Goal: Task Accomplishment & Management: Complete application form

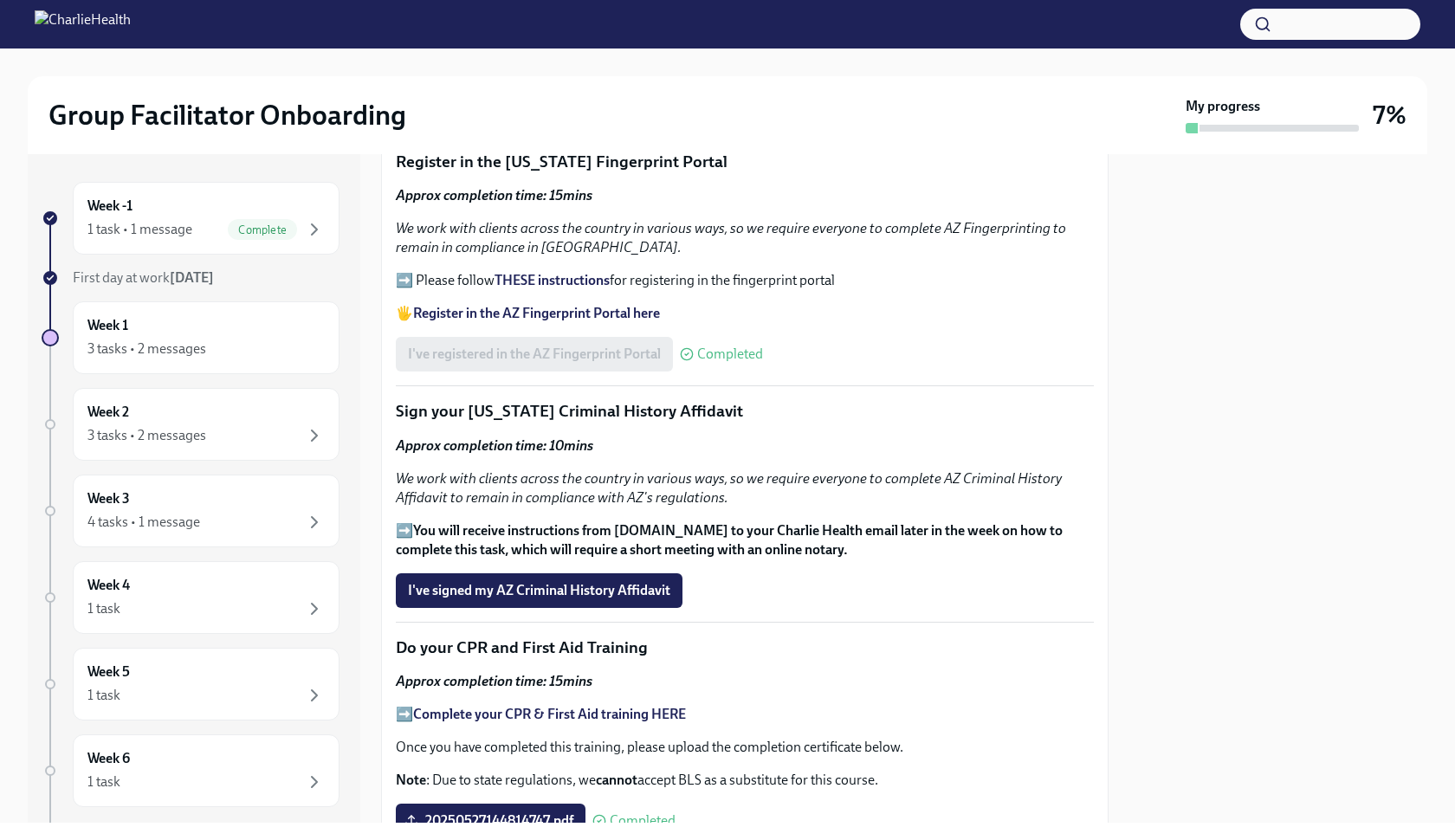
scroll to position [1860, 0]
click at [569, 600] on button "I've signed my AZ Criminal History Affidavit" at bounding box center [539, 590] width 287 height 35
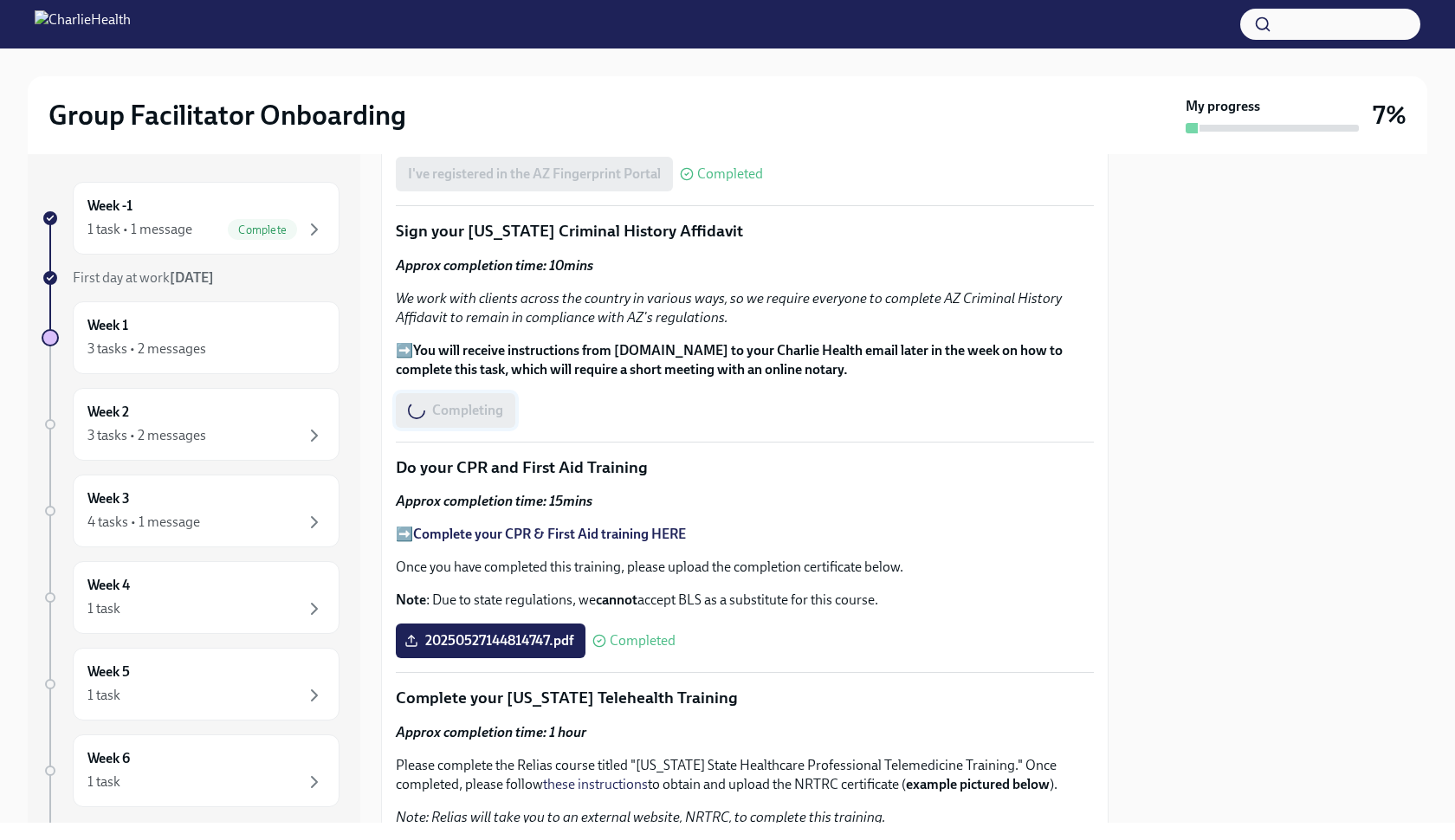
scroll to position [2042, 0]
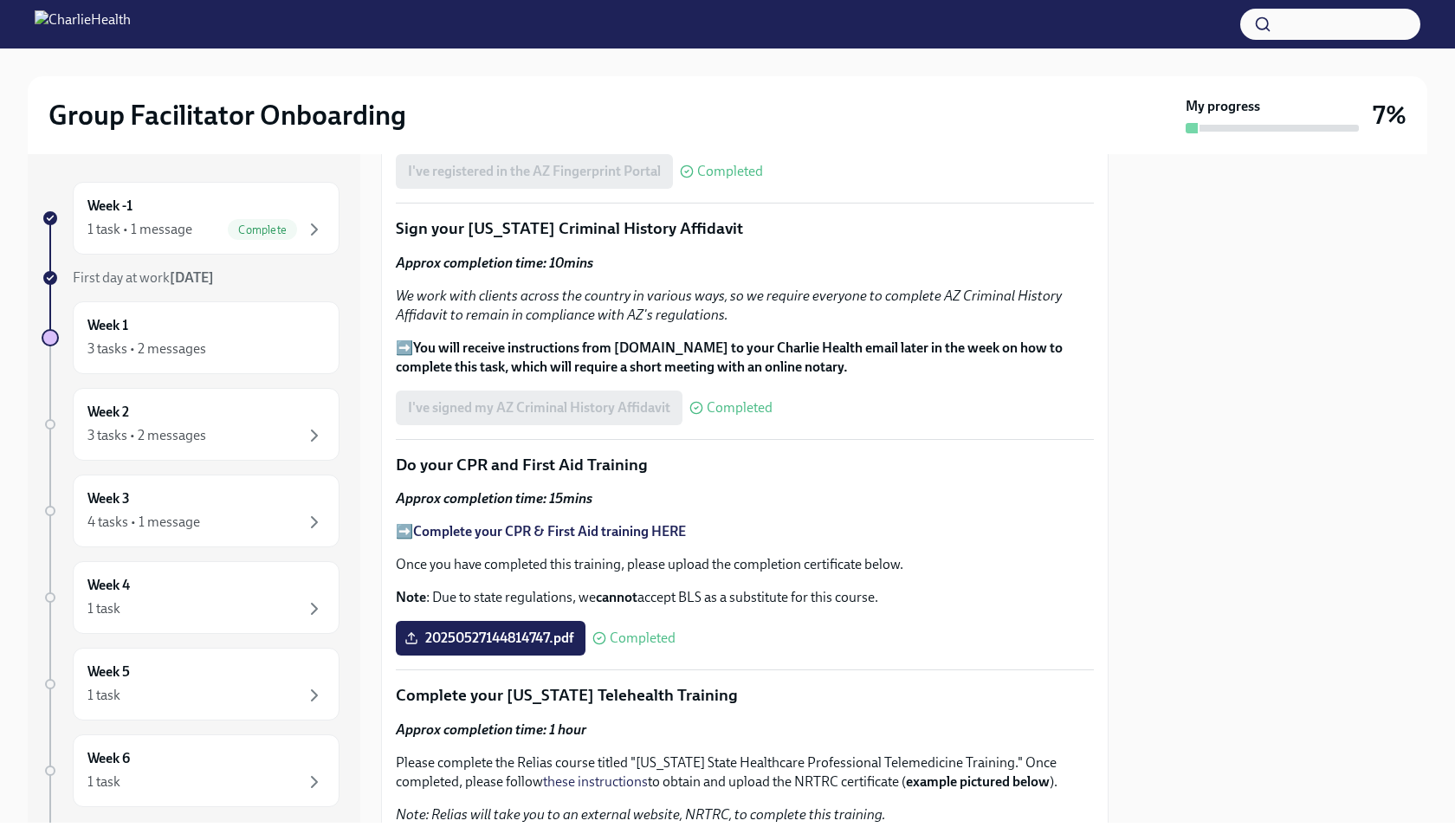
drag, startPoint x: 506, startPoint y: 520, endPoint x: 204, endPoint y: 21, distance: 583.0
click at [313, 418] on div "Week -1 1 task • 1 message Complete First day at work [DATE] Week 1 3 tasks • 2…" at bounding box center [728, 488] width 1400 height 669
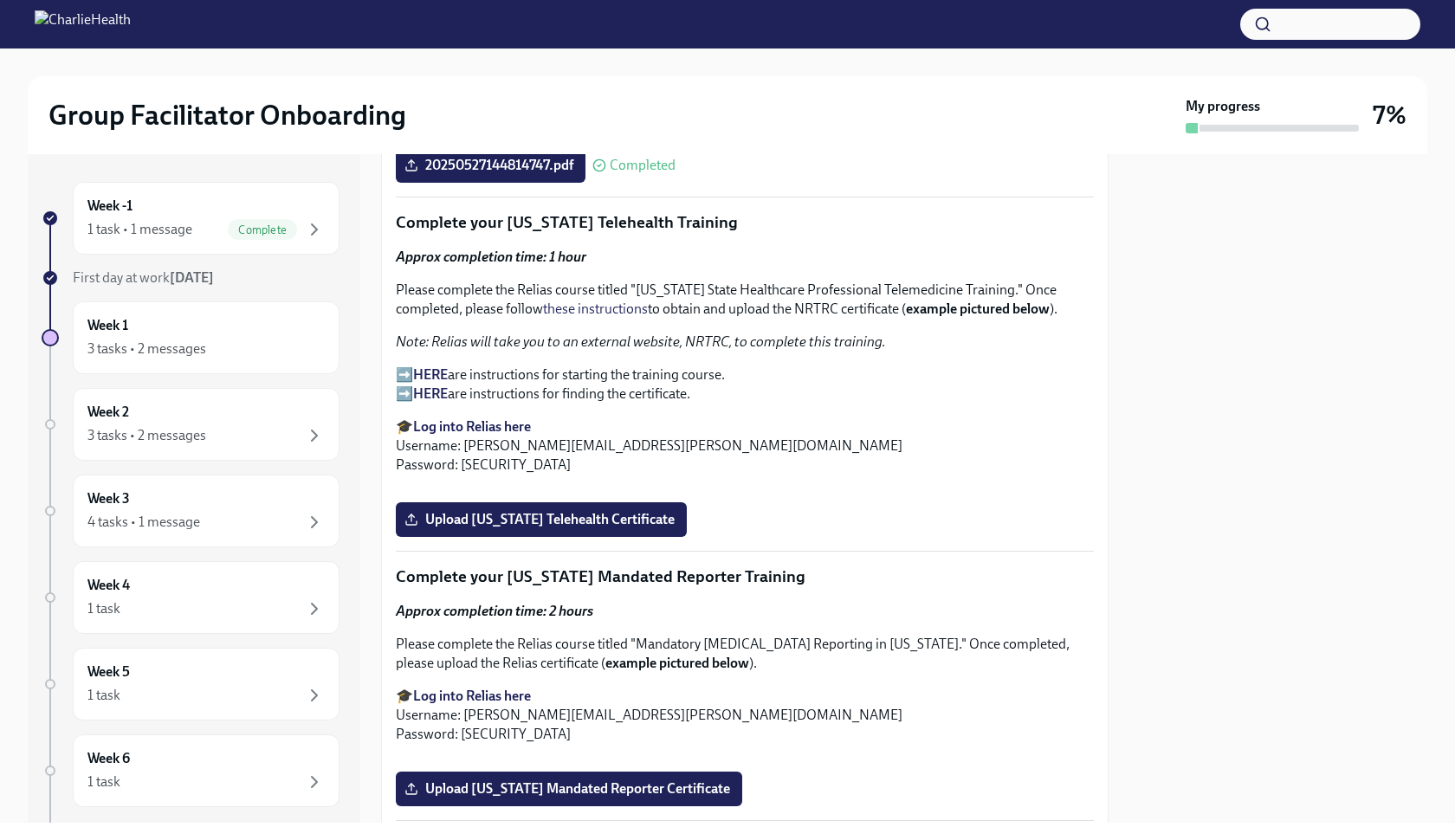
scroll to position [2513, 0]
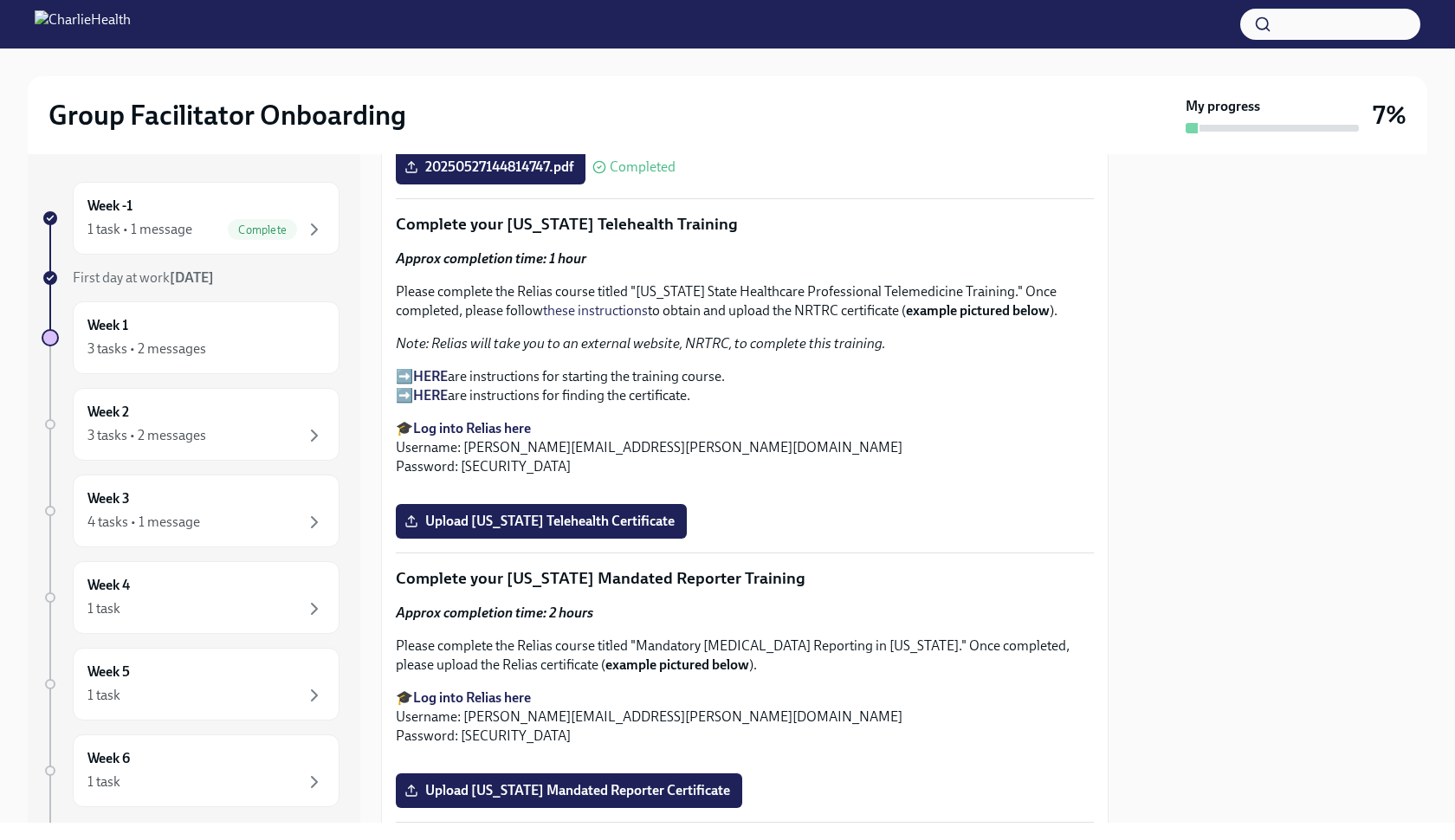
click at [477, 423] on strong "Log into Relias here" at bounding box center [472, 428] width 118 height 16
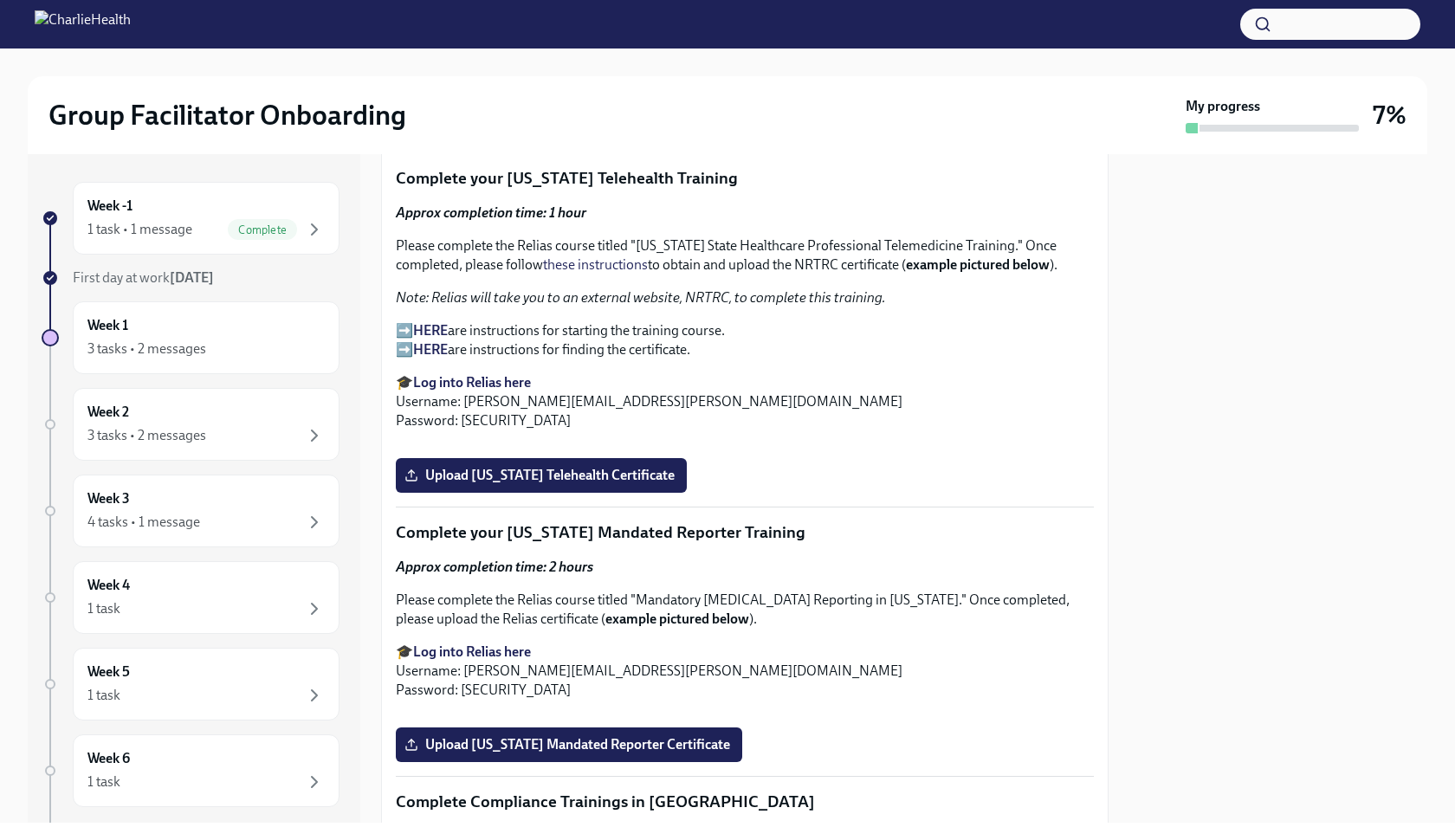
scroll to position [2558, 0]
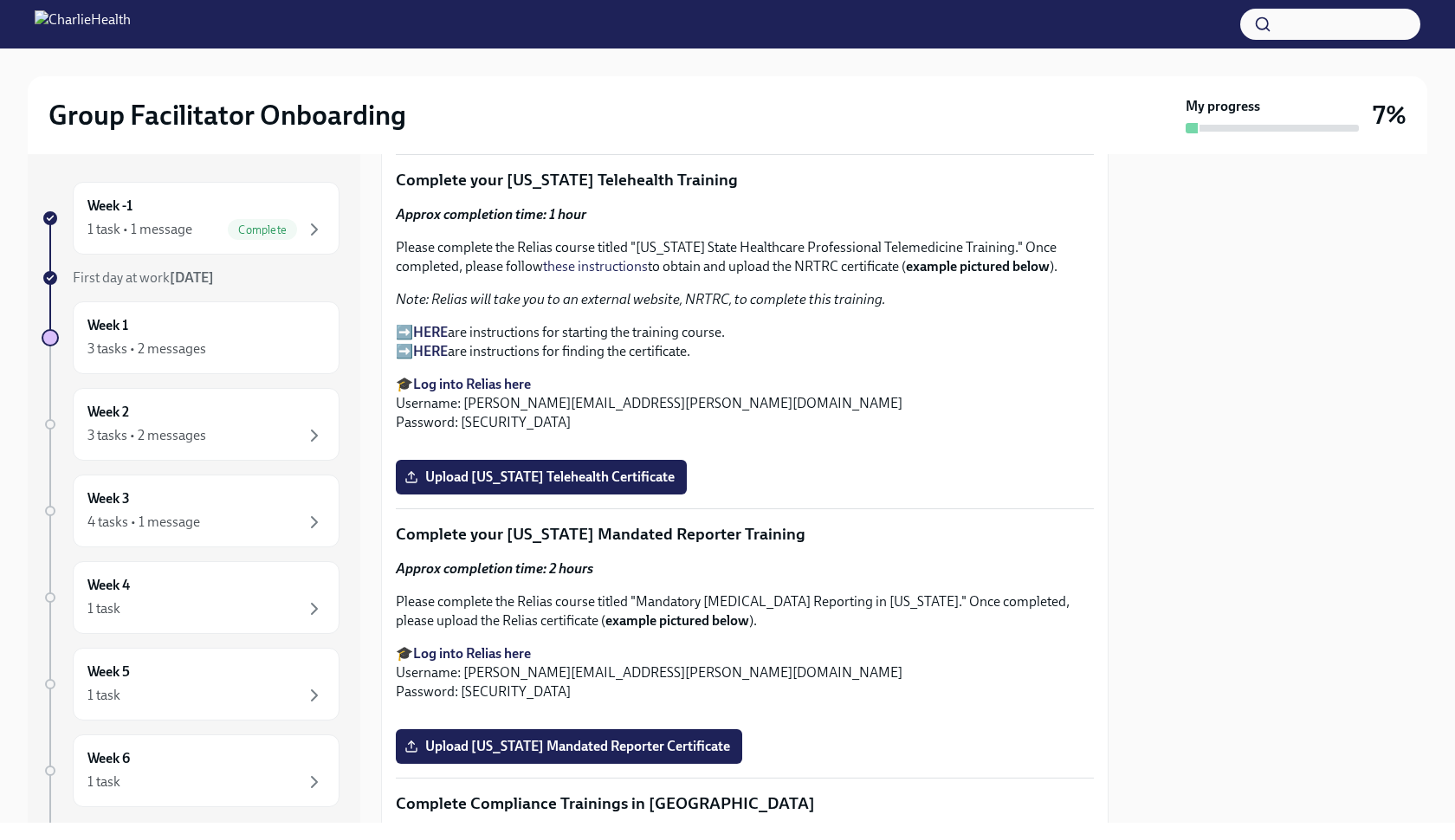
click at [807, 259] on p "Please complete the Relias course titled "[US_STATE] State Healthcare Professio…" at bounding box center [745, 257] width 698 height 38
copy p "NRTRC"
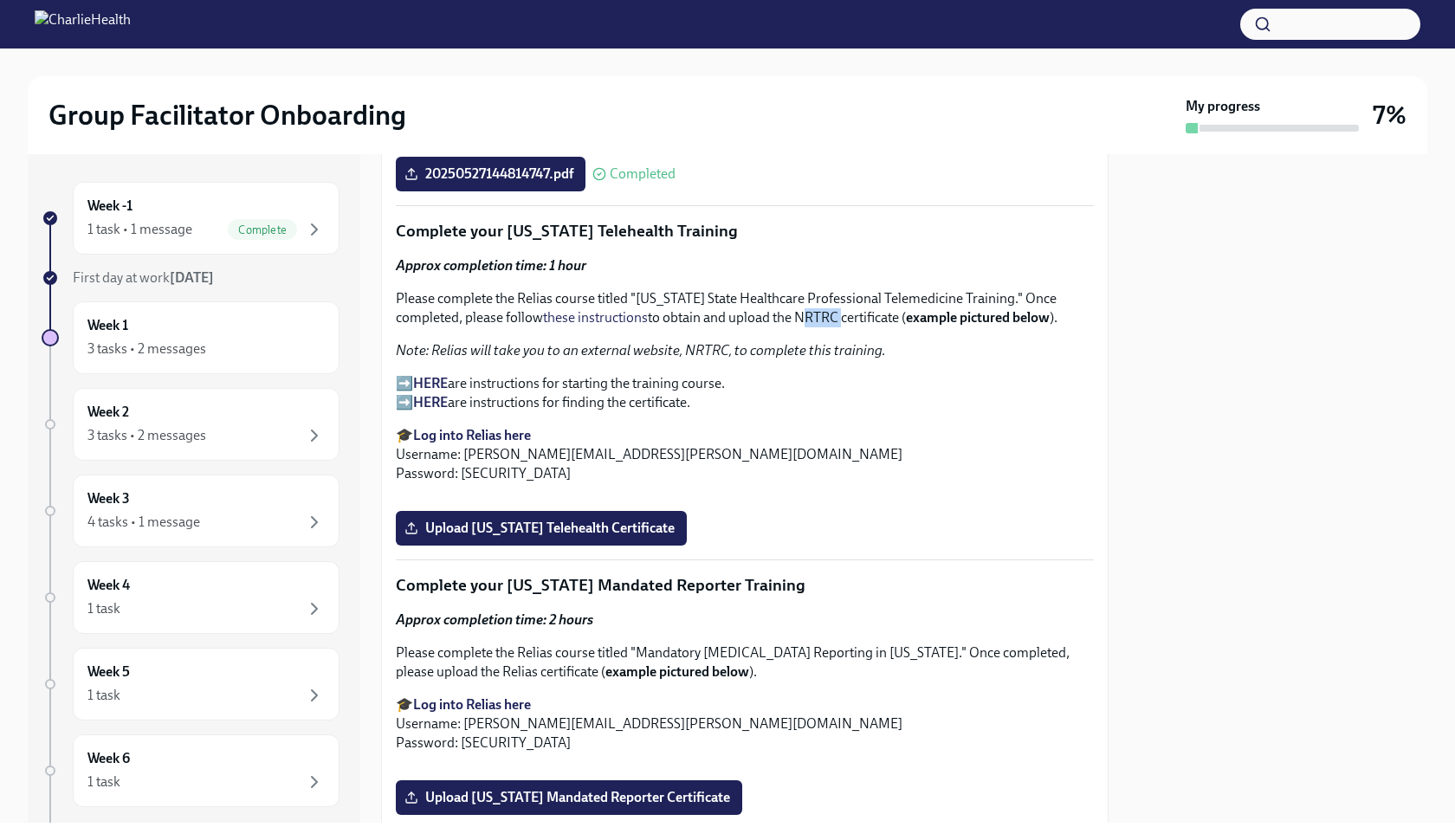
scroll to position [2489, 0]
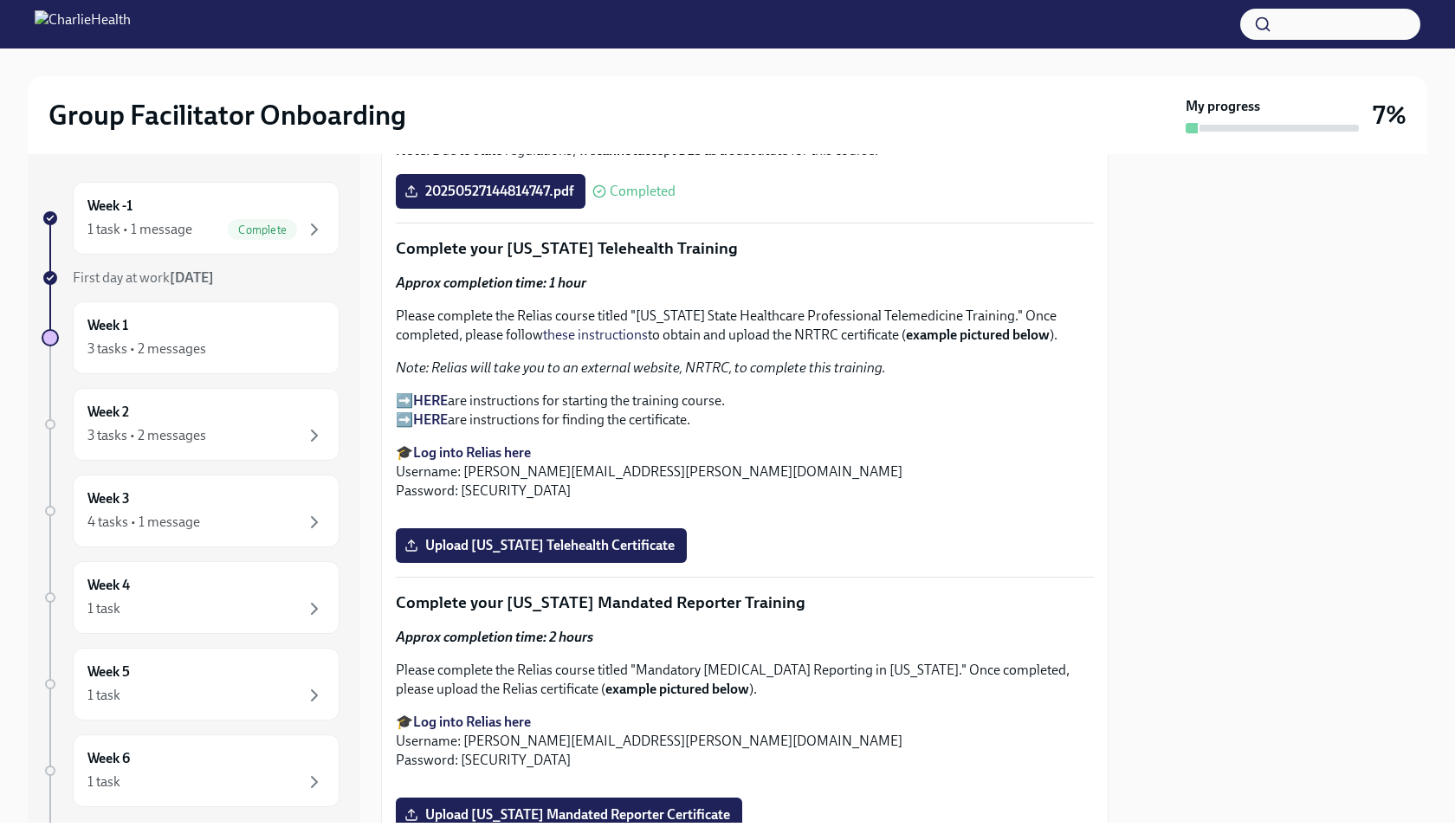
click at [598, 400] on p "➡️ HERE are instructions for starting the training course. ➡️ HERE are instruct…" at bounding box center [745, 411] width 698 height 38
click at [432, 395] on strong "HERE" at bounding box center [430, 400] width 35 height 16
click at [437, 416] on strong "HERE" at bounding box center [430, 420] width 35 height 16
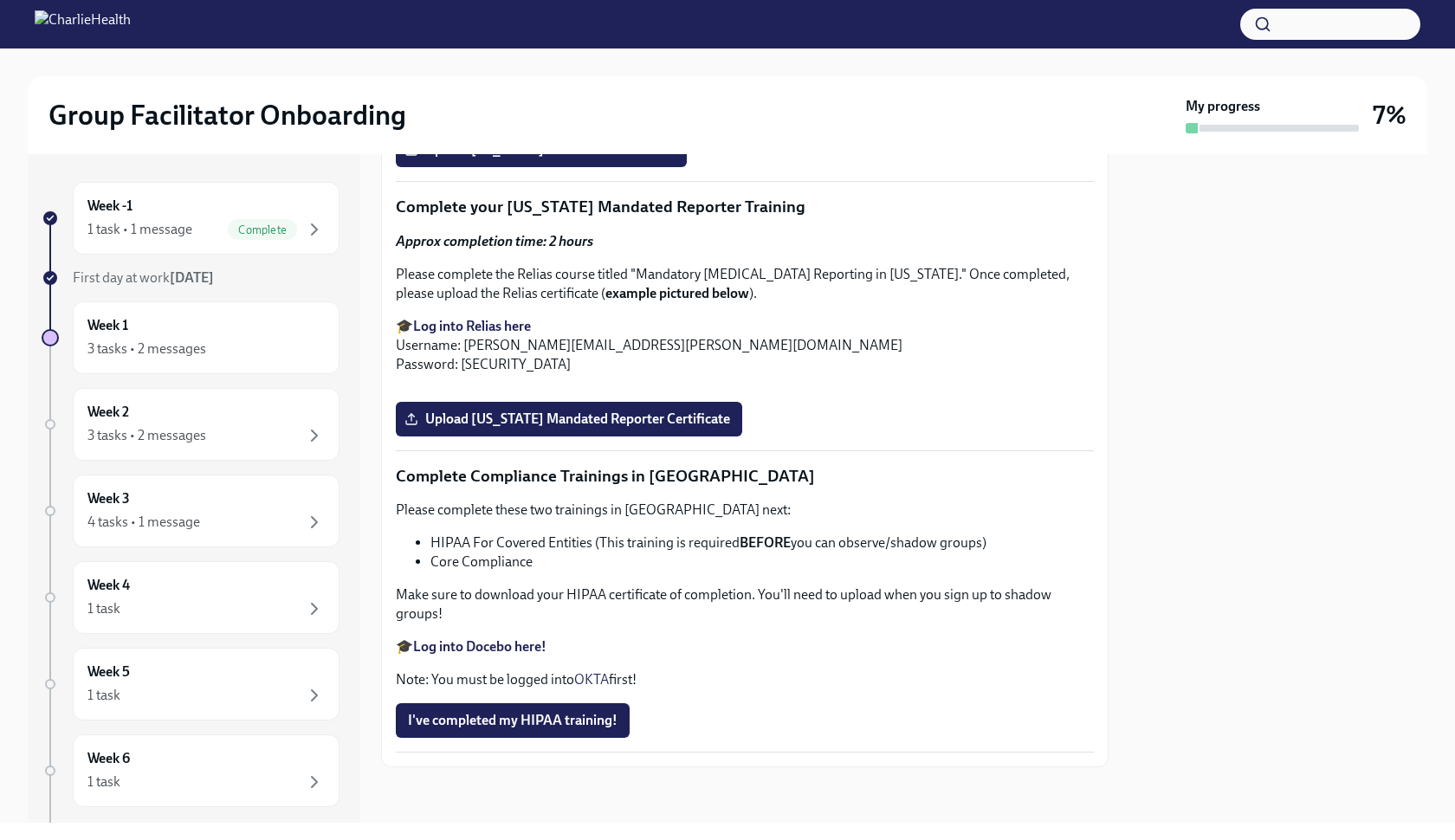
scroll to position [2950, 0]
click at [717, 2] on div at bounding box center [727, 24] width 1455 height 49
click at [620, 159] on span "Upload [US_STATE] Telehealth Certificate" at bounding box center [541, 149] width 267 height 17
click at [0, 0] on input "Upload [US_STATE] Telehealth Certificate" at bounding box center [0, 0] width 0 height 0
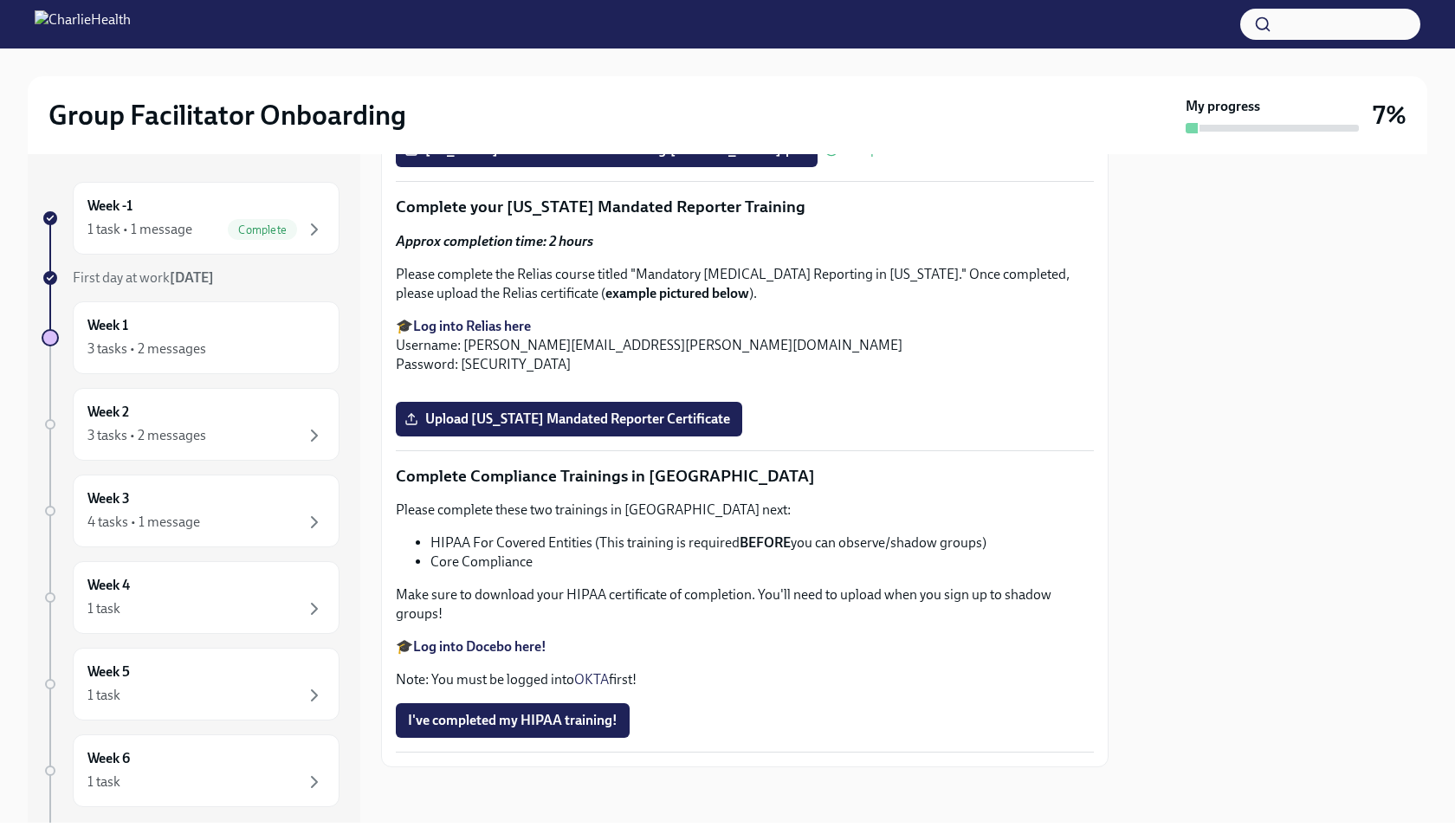
scroll to position [3701, 0]
click at [632, 437] on label "Upload [US_STATE] Mandated Reporter Certificate" at bounding box center [569, 419] width 347 height 35
click at [0, 0] on input "Upload [US_STATE] Mandated Reporter Certificate" at bounding box center [0, 0] width 0 height 0
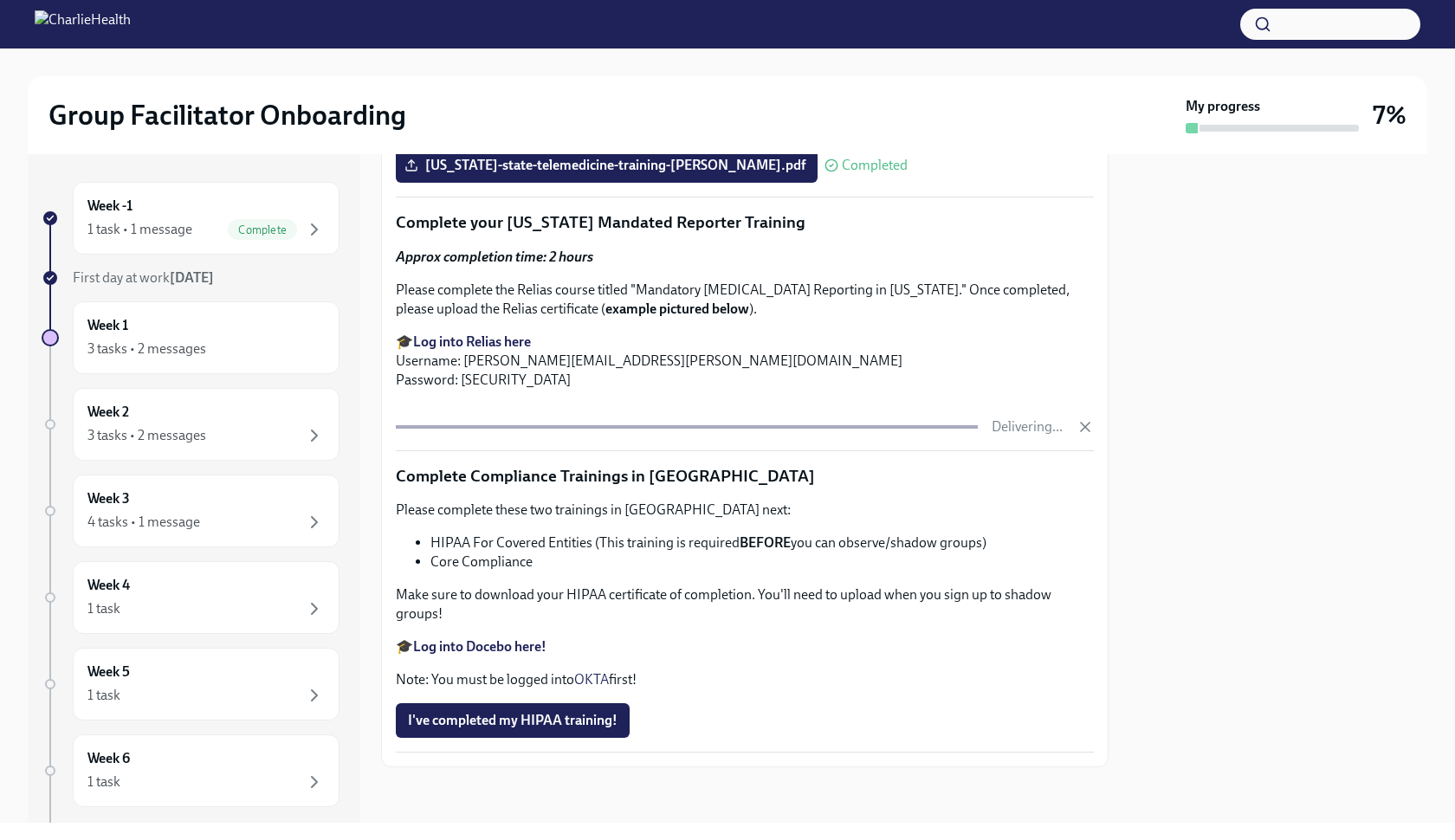
scroll to position [3919, 0]
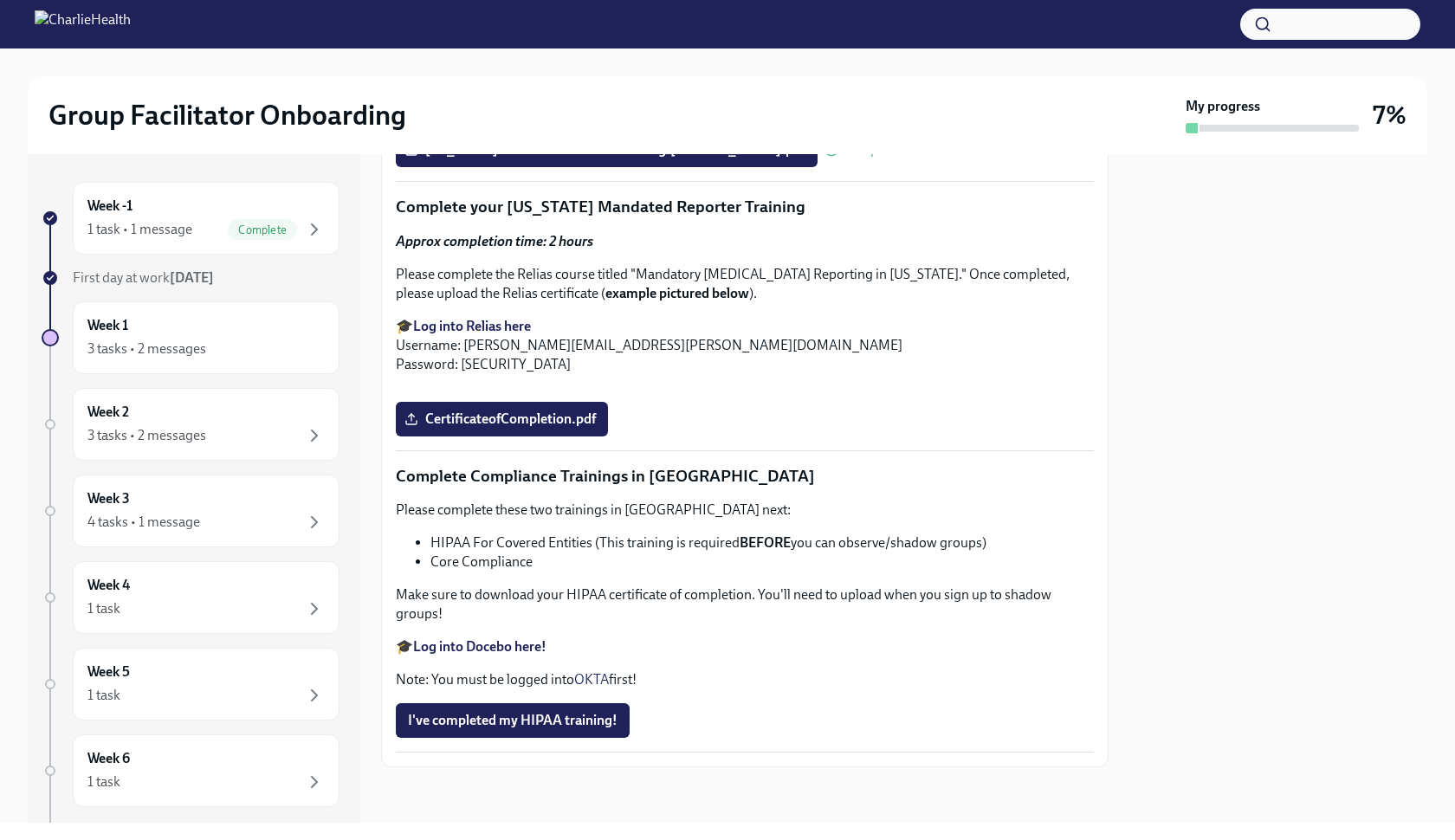
click at [468, 729] on span "I've completed my HIPAA training!" at bounding box center [513, 720] width 210 height 17
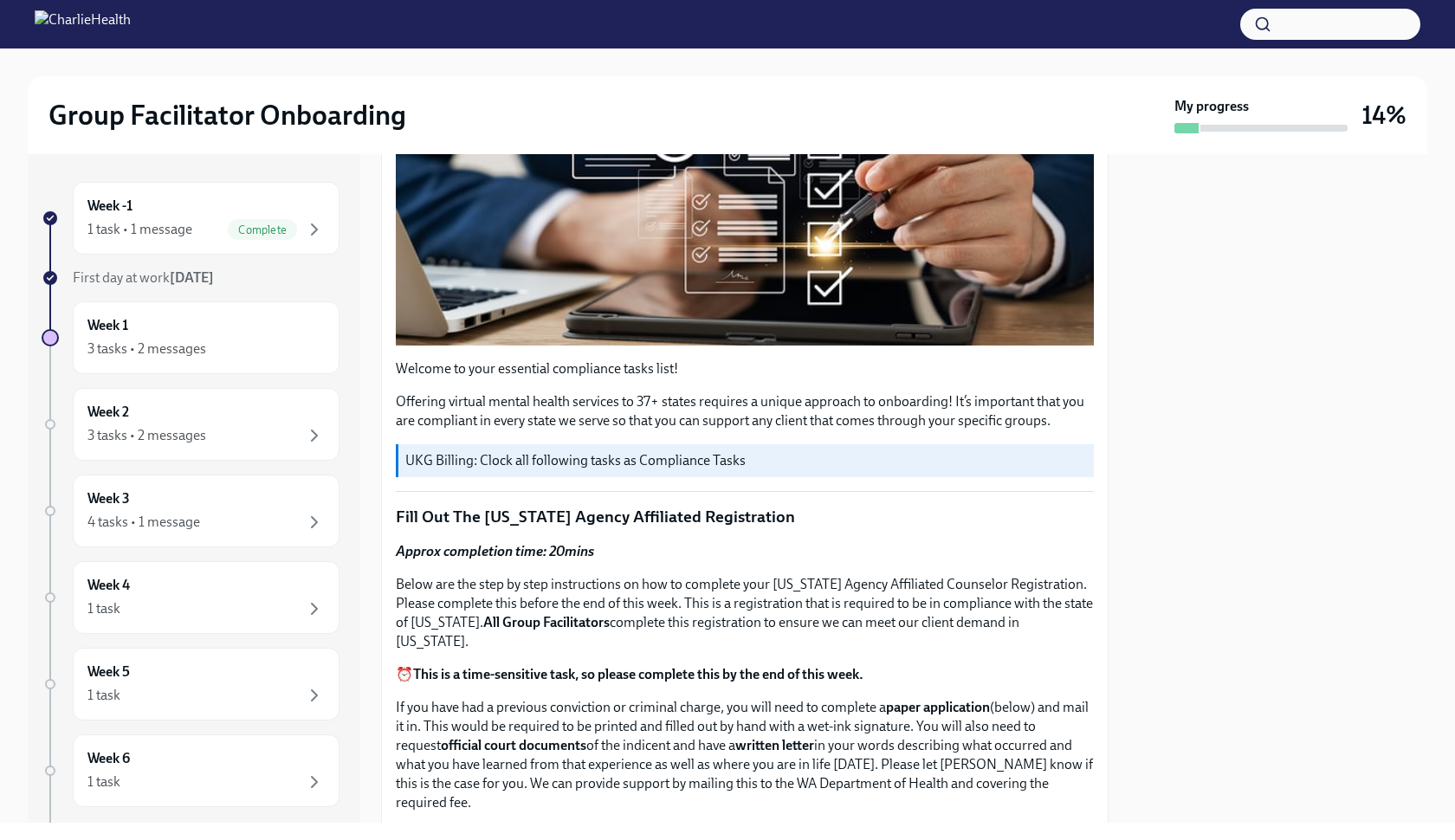
scroll to position [374, 0]
click at [29, 448] on div "Week -1 1 task • 1 message Complete First day at work [DATE] Week 1 3 tasks • 2…" at bounding box center [194, 488] width 333 height 669
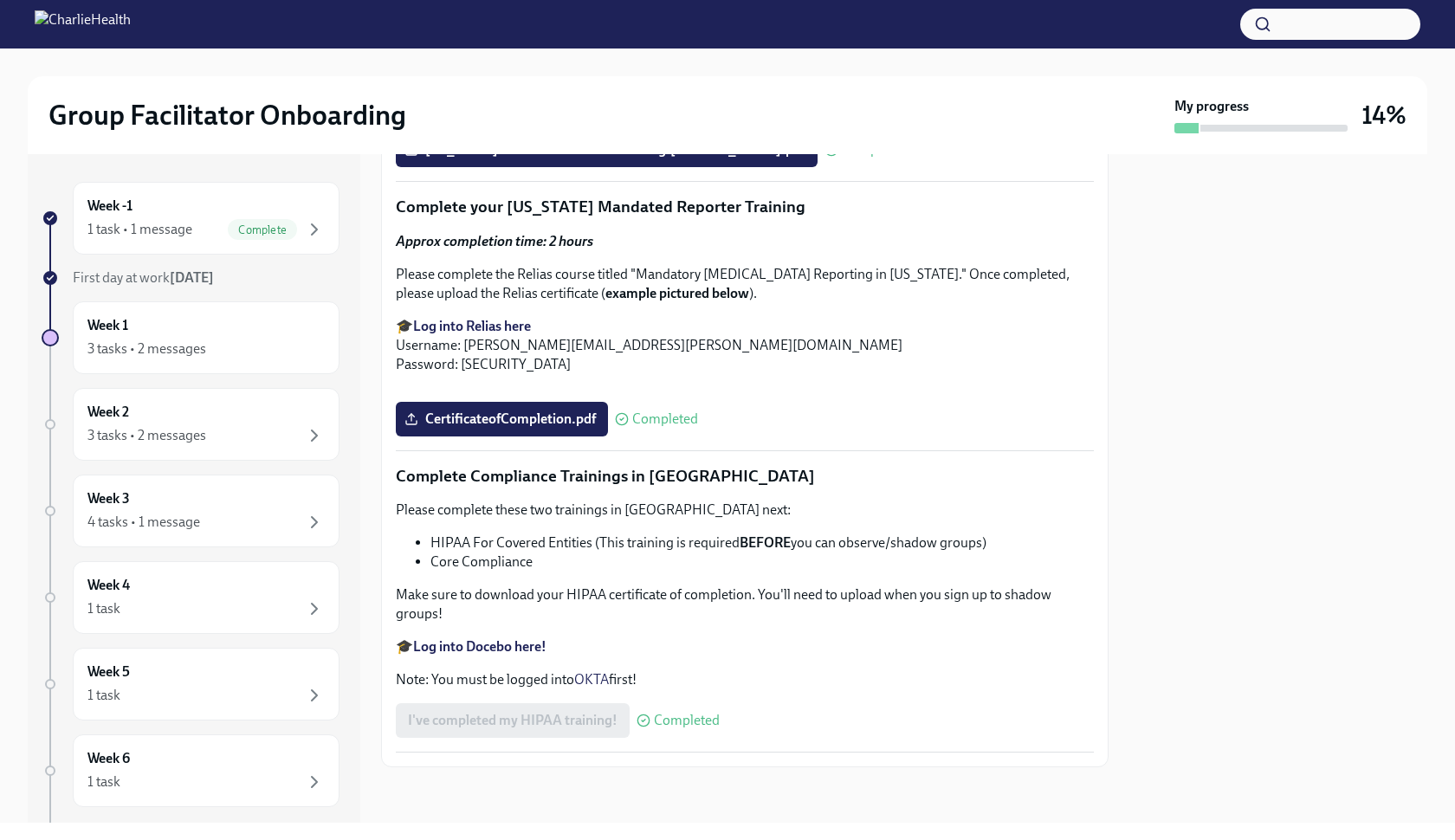
scroll to position [3935, 0]
